Goal: Task Accomplishment & Management: Manage account settings

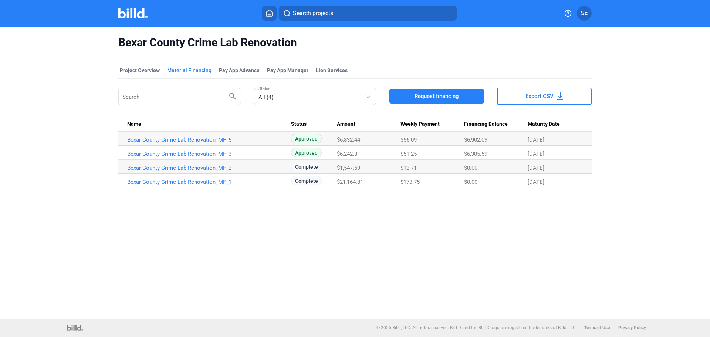
click at [200, 143] on link "Bexar County Crime Lab Renovation_MF_1" at bounding box center [209, 139] width 164 height 7
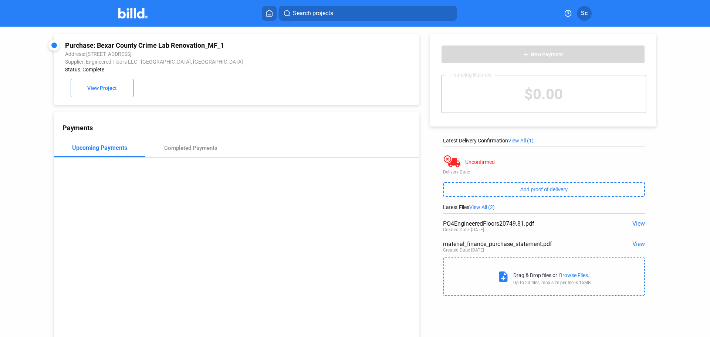
click at [639, 223] on span "View" at bounding box center [638, 223] width 13 height 7
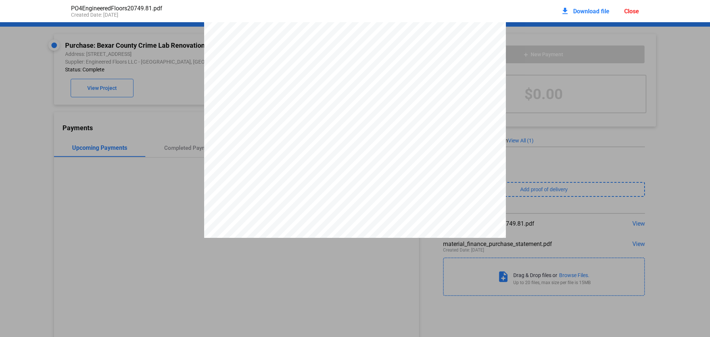
scroll to position [17, 0]
click at [631, 9] on div "Close" at bounding box center [631, 11] width 15 height 7
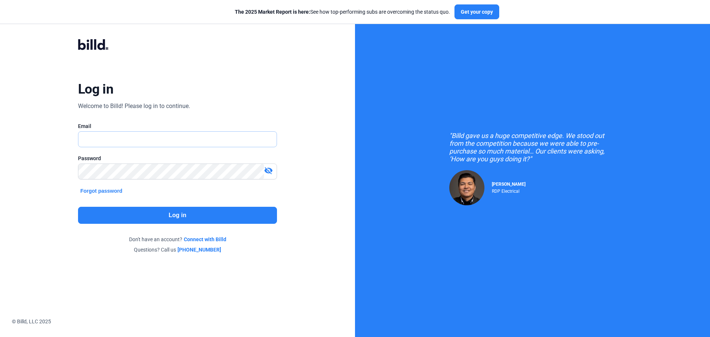
click at [131, 140] on input "text" at bounding box center [177, 139] width 198 height 15
type input "[EMAIL_ADDRESS][DOMAIN_NAME]"
click at [123, 216] on button "Log in" at bounding box center [177, 215] width 199 height 17
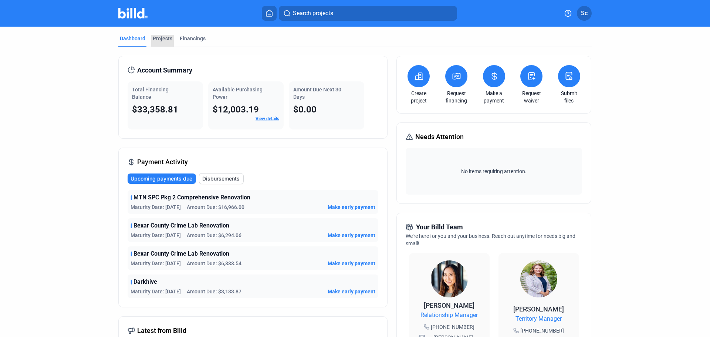
click at [160, 42] on div "Projects" at bounding box center [163, 38] width 20 height 7
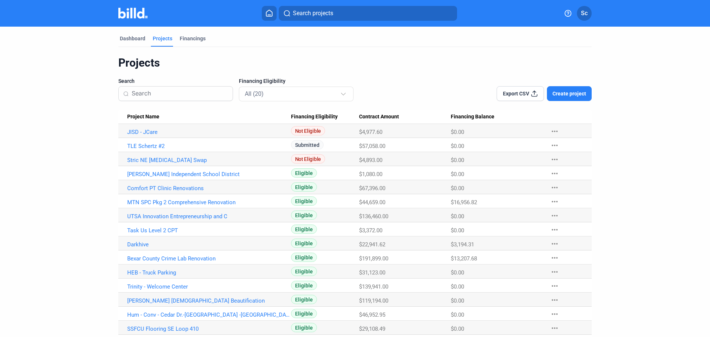
click at [179, 135] on link "Bexar County Crime Lab Renovation" at bounding box center [209, 132] width 164 height 7
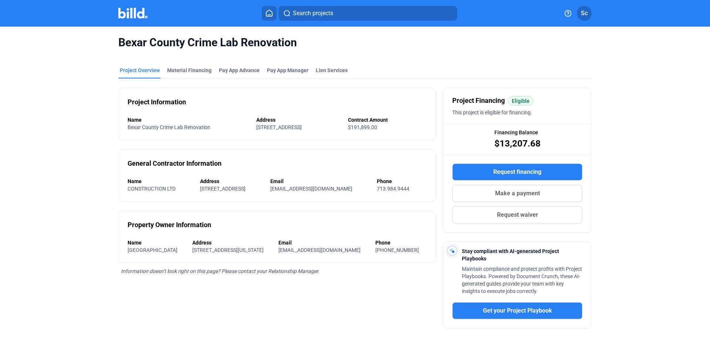
click at [182, 67] on div "Material Financing" at bounding box center [189, 70] width 44 height 7
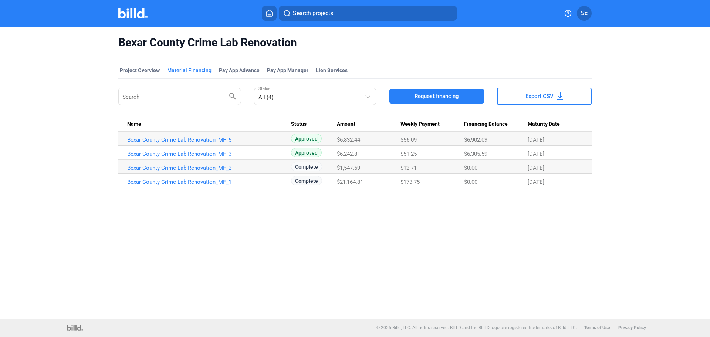
click at [182, 143] on link "Bexar County Crime Lab Renovation_MF_3" at bounding box center [209, 139] width 164 height 7
